Goal: Task Accomplishment & Management: Manage account settings

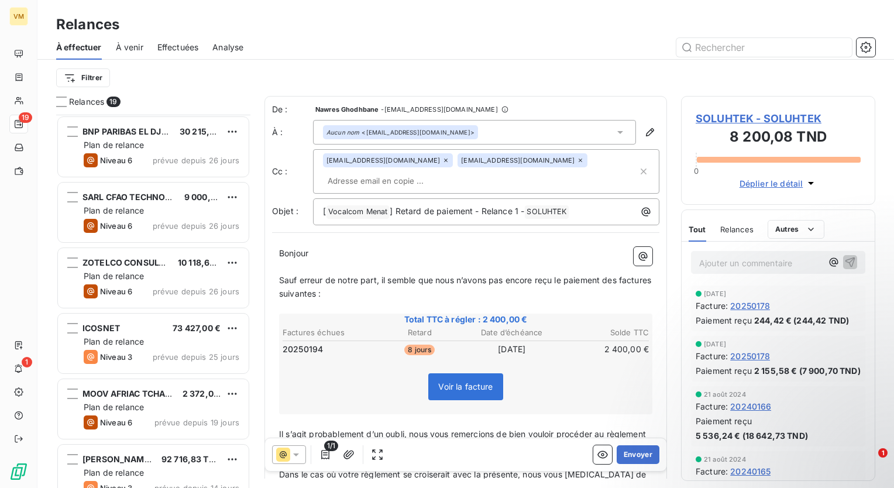
scroll to position [364, 185]
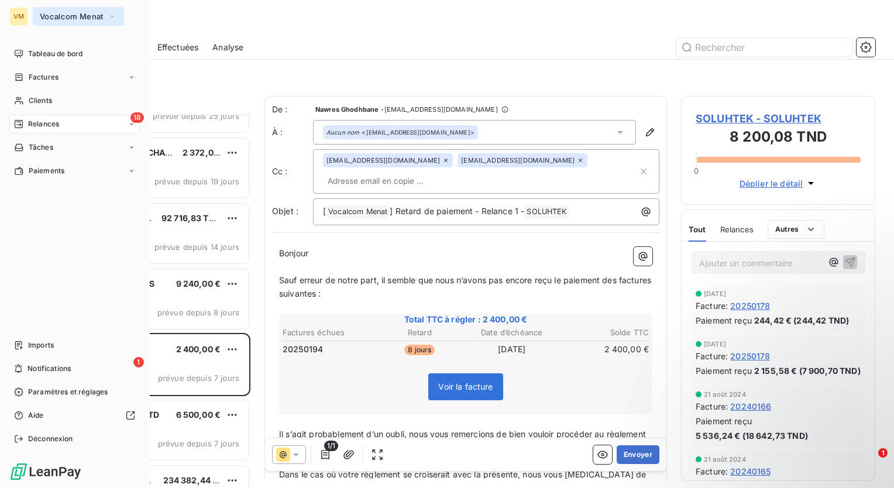
click at [96, 20] on span "Vocalcom Menat" at bounding box center [71, 16] width 63 height 9
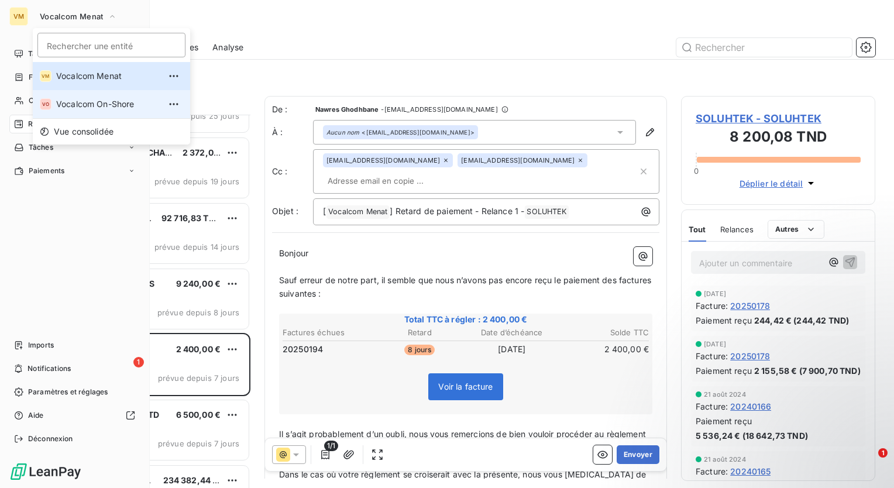
click at [91, 98] on span "Vocalcom On-Shore" at bounding box center [108, 104] width 104 height 12
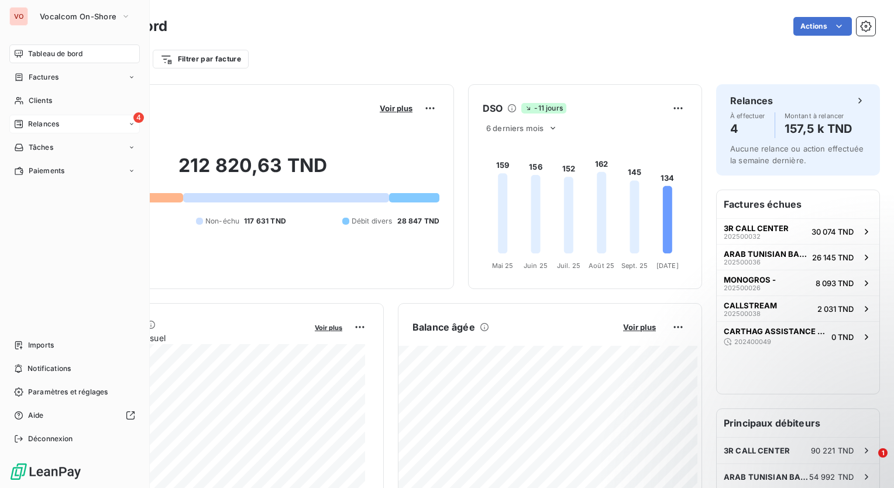
click at [63, 126] on div "4 Relances" at bounding box center [74, 124] width 130 height 19
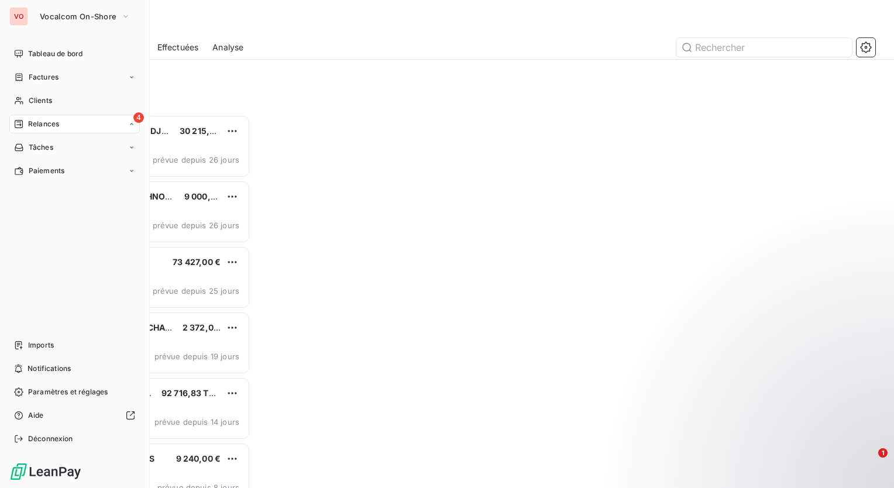
scroll to position [364, 185]
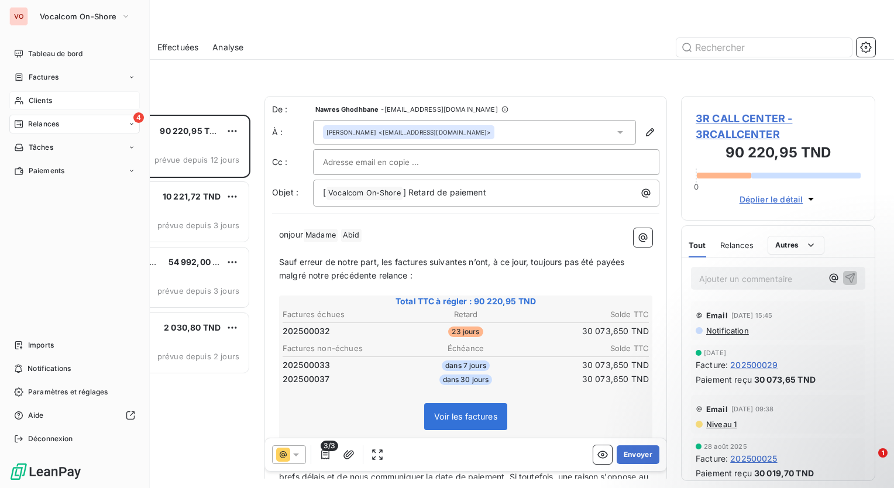
click at [23, 101] on icon at bounding box center [19, 100] width 10 height 9
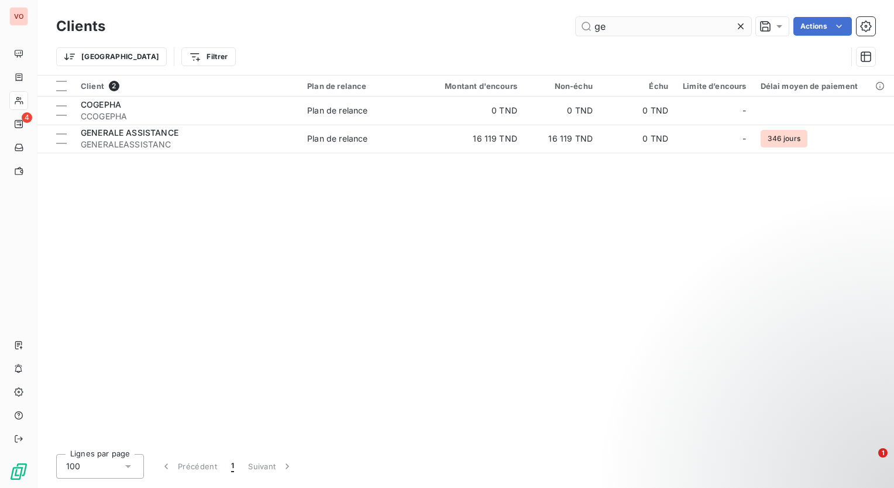
type input "g"
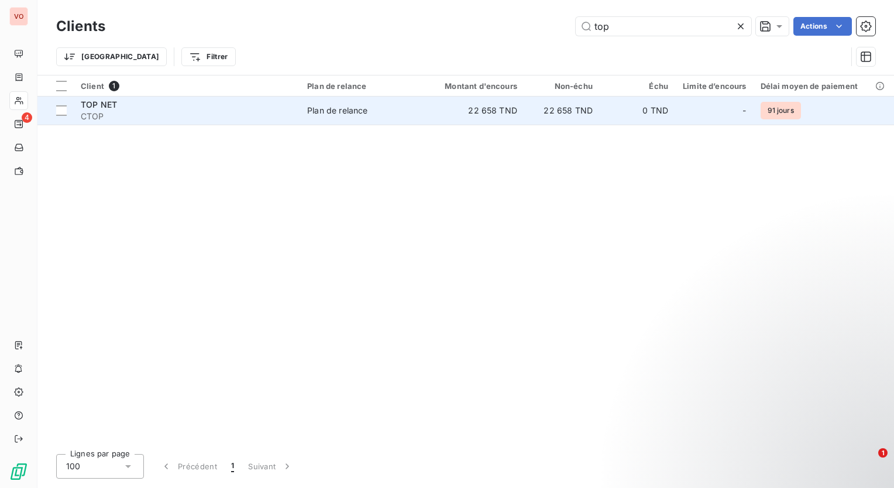
type input "top"
click at [474, 113] on td "22 658 TND" at bounding box center [473, 110] width 101 height 28
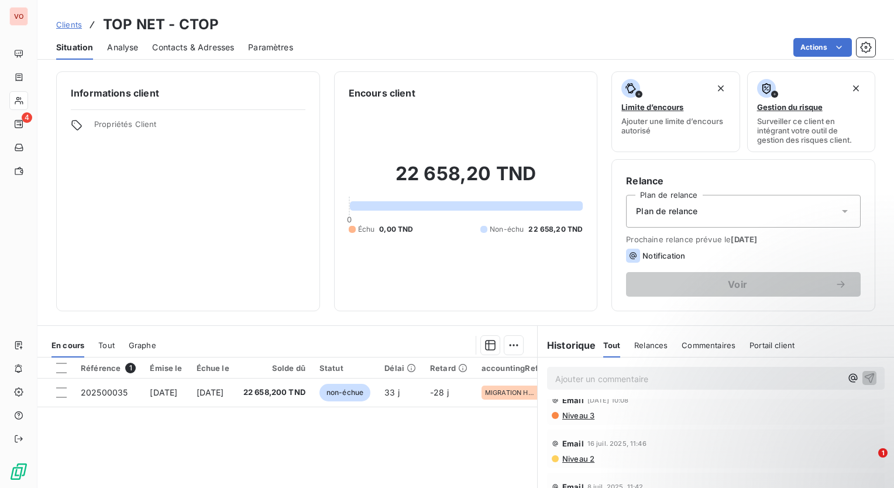
scroll to position [175, 0]
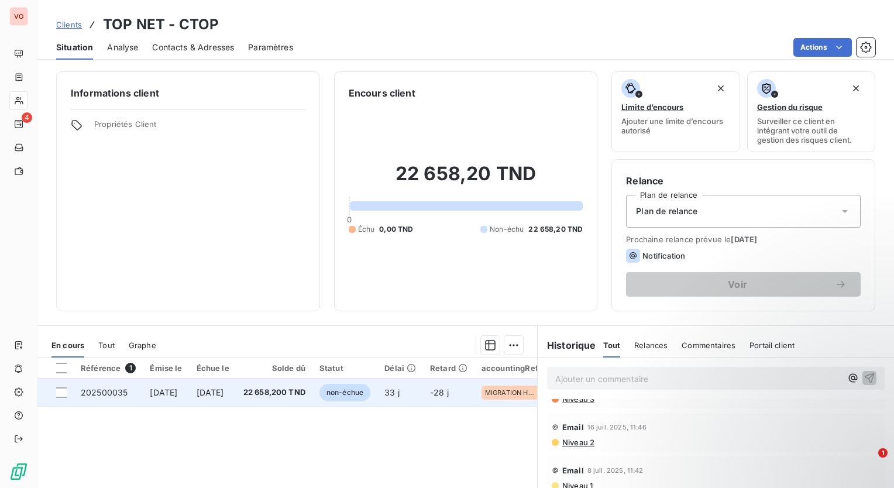
click at [312, 396] on td "22 658,200 TND" at bounding box center [274, 392] width 76 height 28
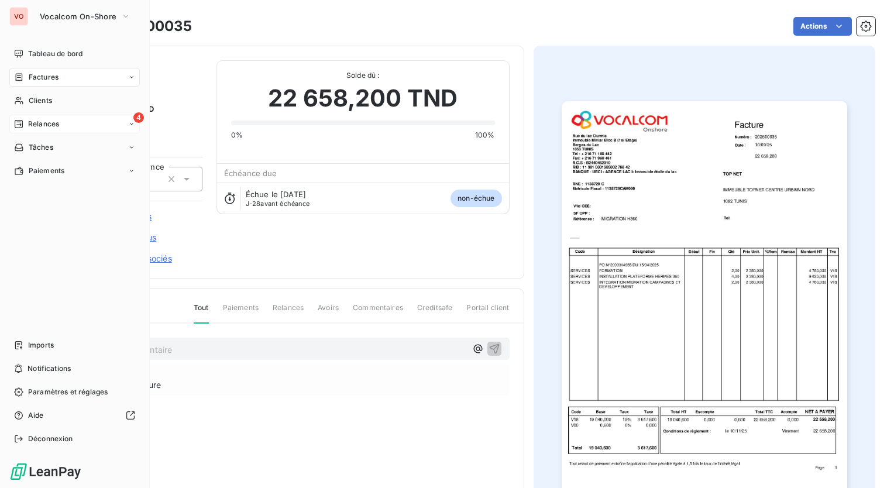
click at [37, 118] on div "4 Relances" at bounding box center [74, 124] width 130 height 19
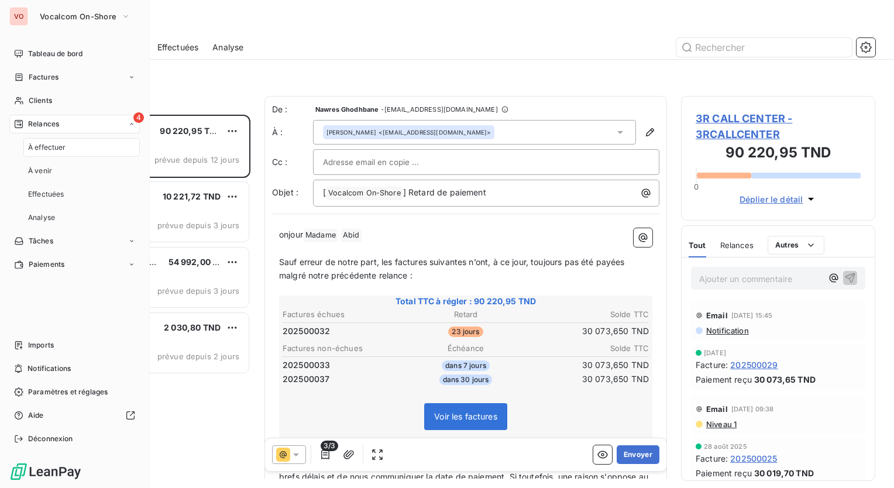
scroll to position [364, 185]
click at [55, 147] on span "À effectuer" at bounding box center [47, 147] width 38 height 11
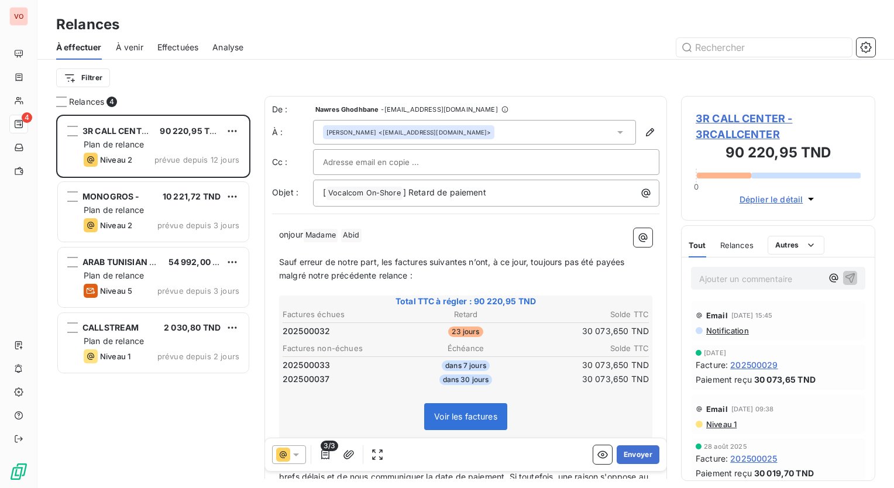
click at [217, 81] on div "Filtrer" at bounding box center [465, 78] width 819 height 22
